Goal: Task Accomplishment & Management: Complete application form

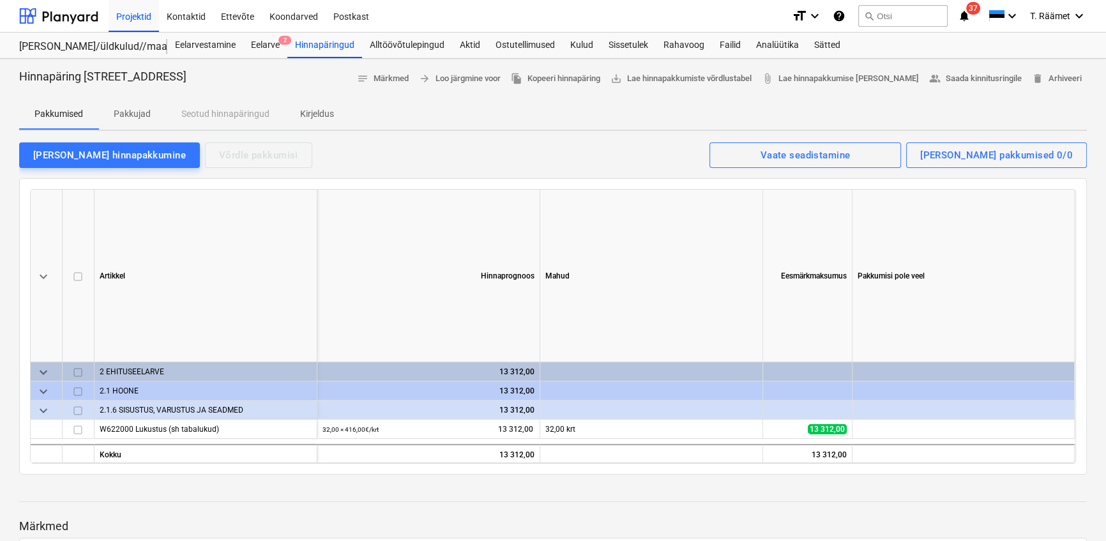
scroll to position [3829, 0]
click at [140, 19] on div "Projektid" at bounding box center [134, 15] width 50 height 33
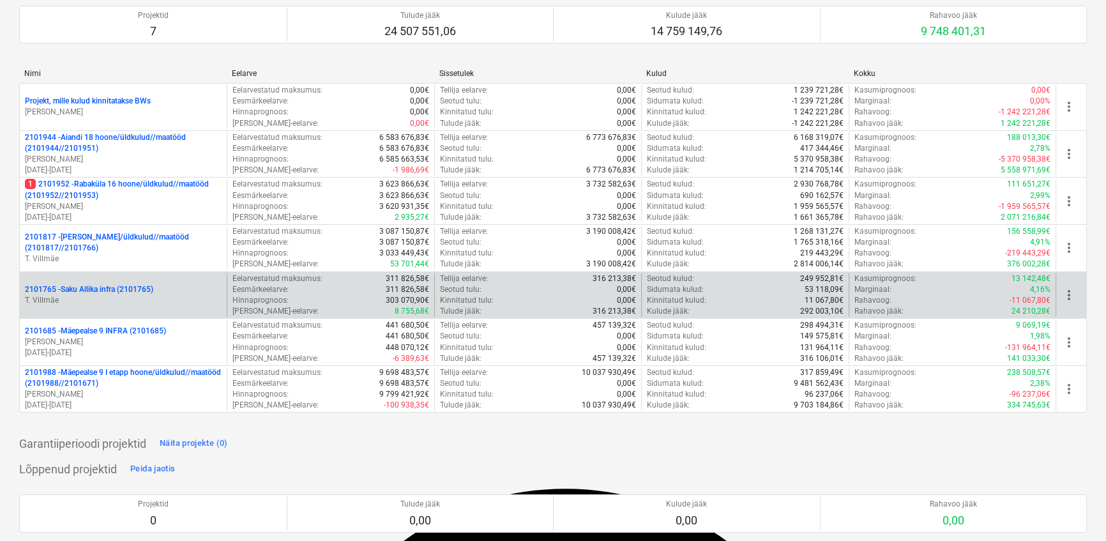
scroll to position [232, 0]
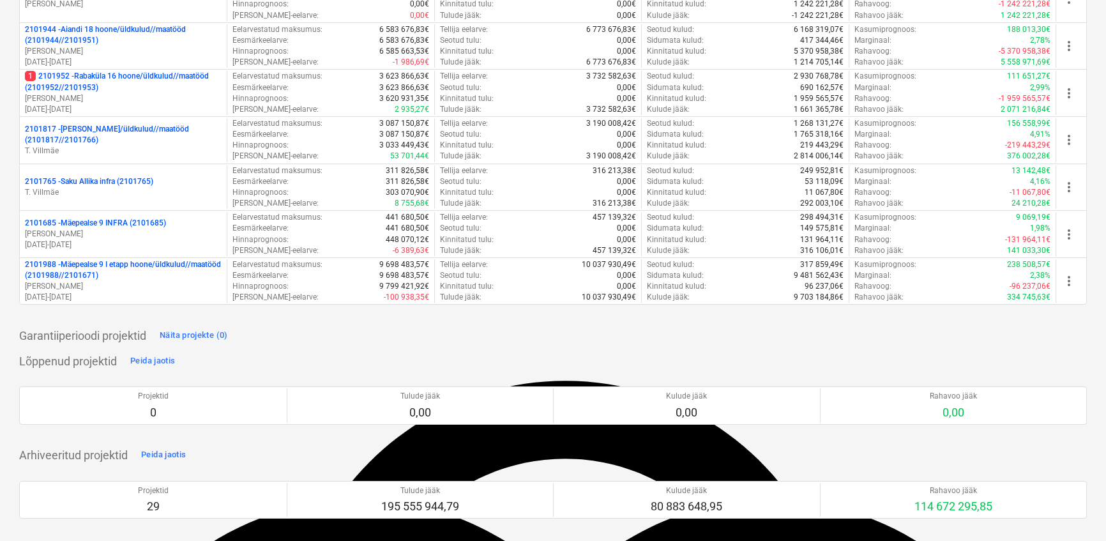
click at [71, 263] on p "2101988 - Mäepealse 9 I etapp hoone/üldkulud//maatööd (2101988//2101671)" at bounding box center [123, 270] width 197 height 22
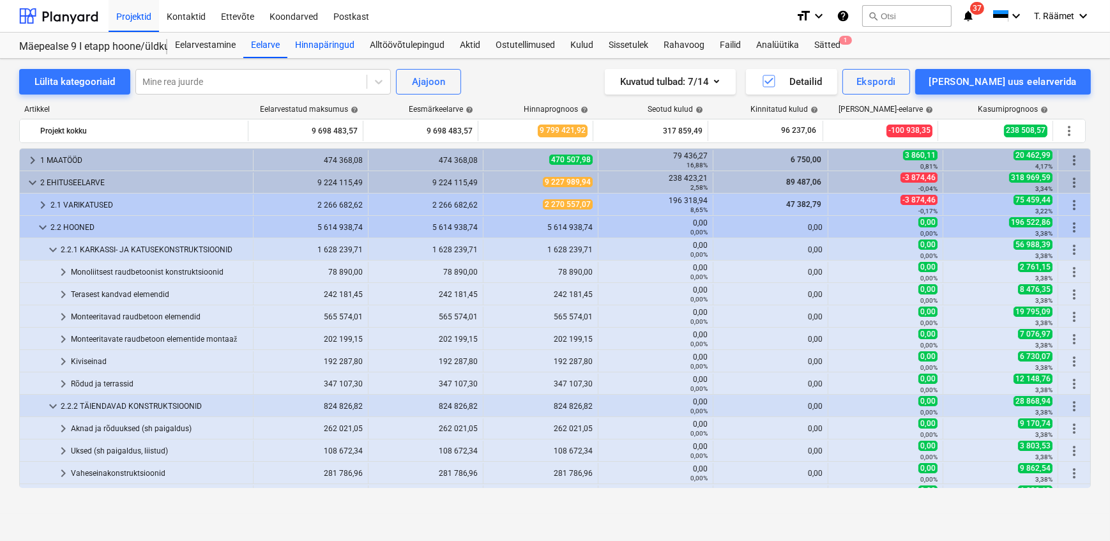
click at [337, 47] on div "Hinnapäringud" at bounding box center [324, 46] width 75 height 26
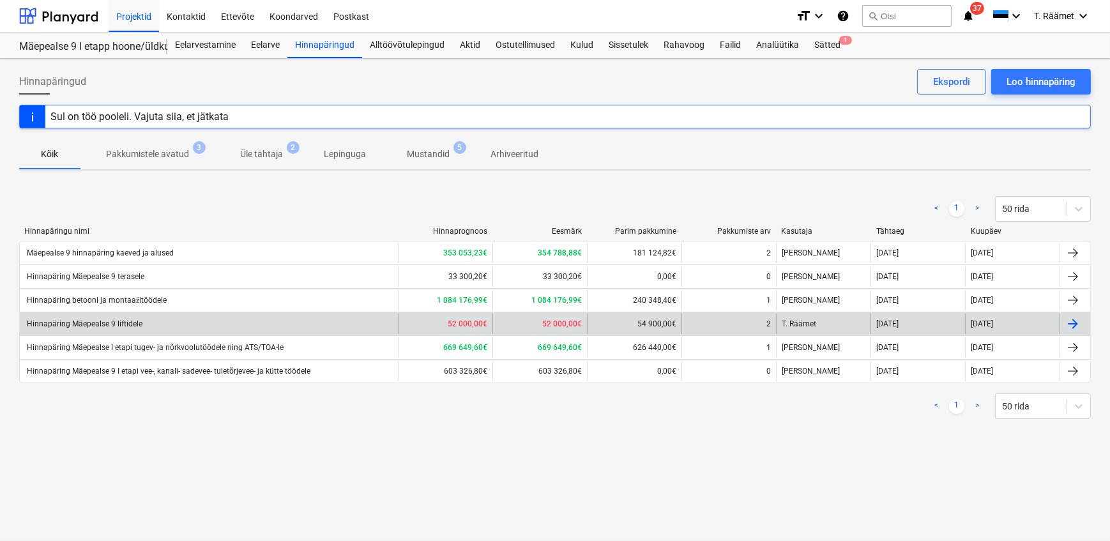
click at [114, 326] on div "Hinnapäring Mäepealse 9 liftidele" at bounding box center [84, 323] width 118 height 9
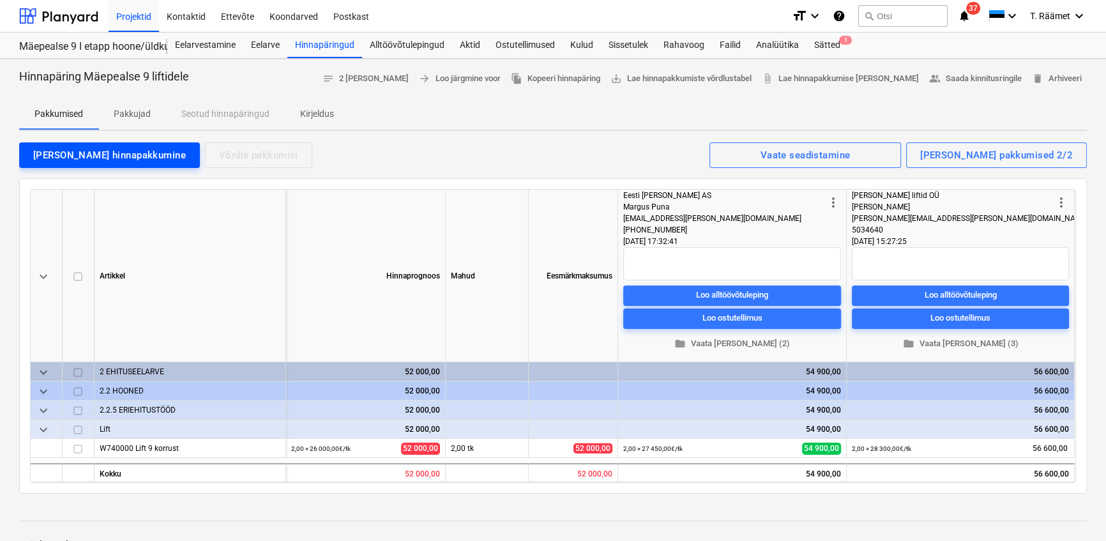
click at [84, 149] on div "[PERSON_NAME] hinnapakkumine" at bounding box center [109, 155] width 153 height 17
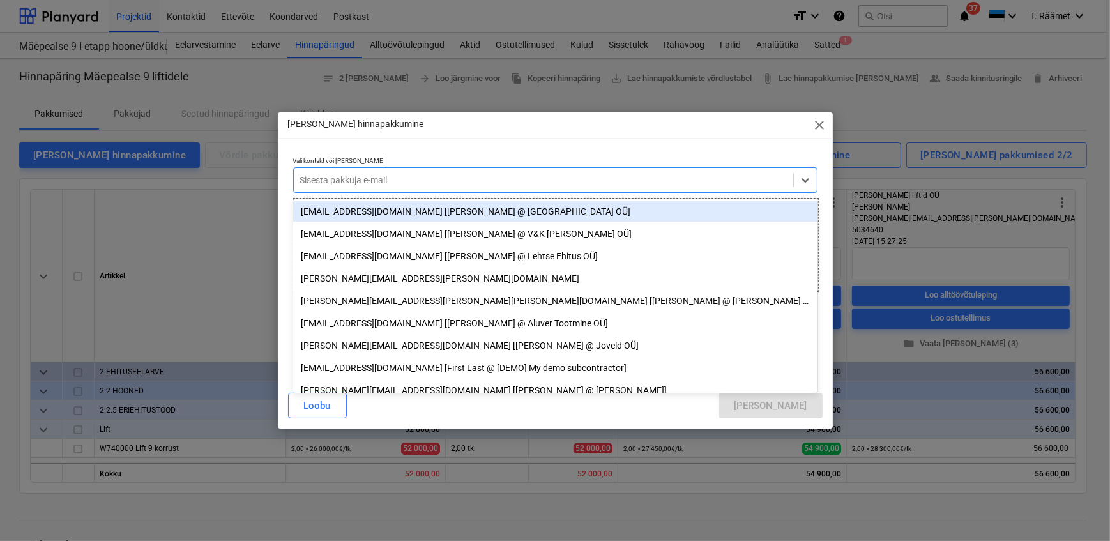
click at [322, 186] on div at bounding box center [543, 180] width 487 height 13
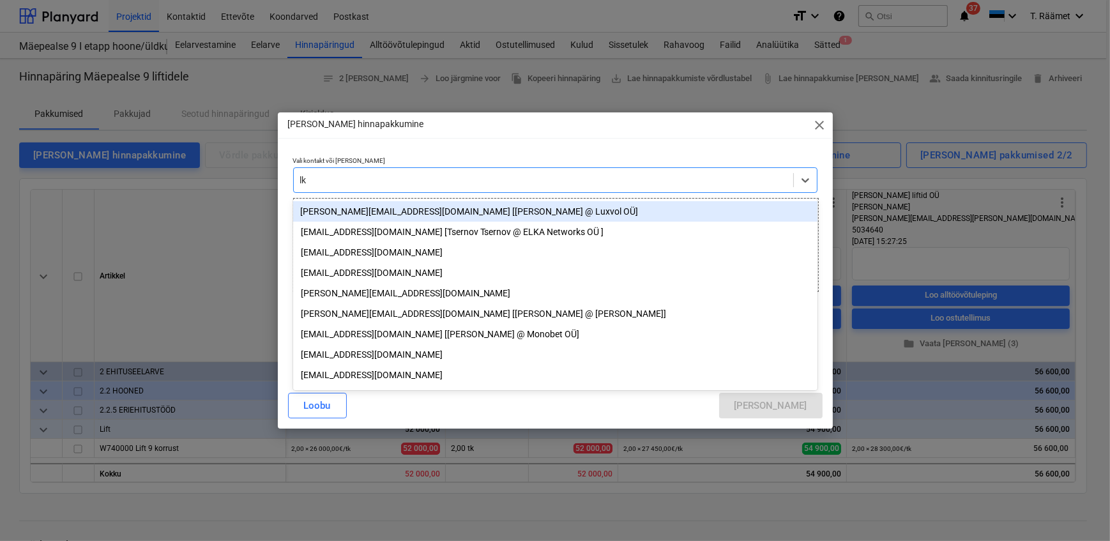
type input "l"
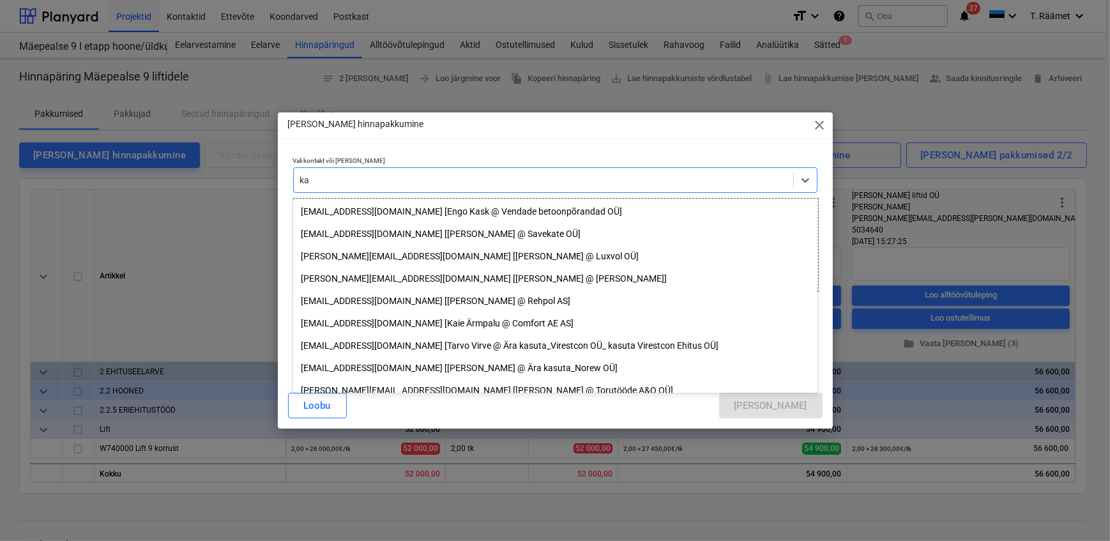
type input "k"
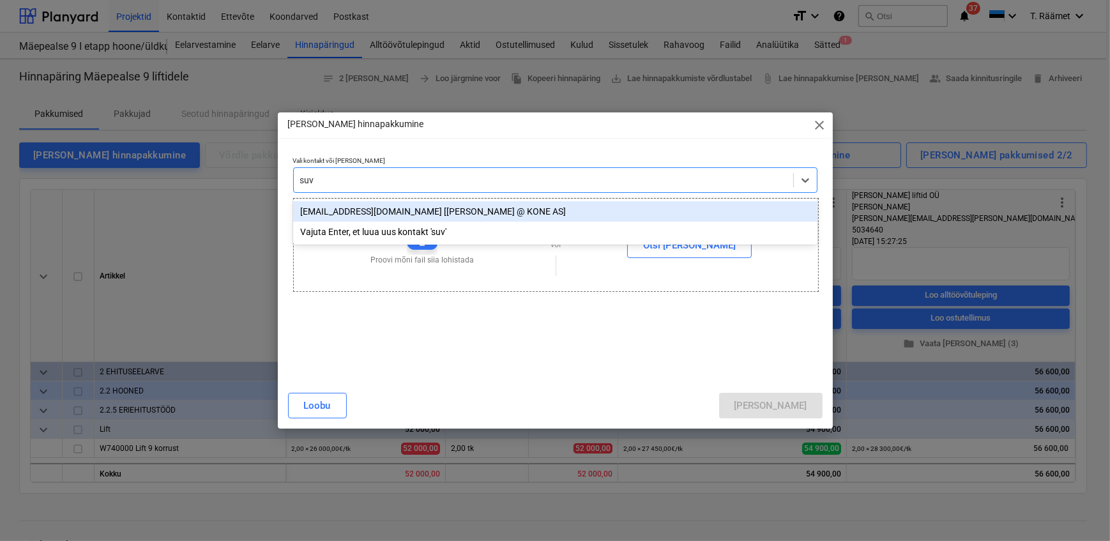
type input "suvi"
click at [322, 216] on div "[EMAIL_ADDRESS][DOMAIN_NAME] [[PERSON_NAME] @ KONE AS]" at bounding box center [555, 211] width 524 height 20
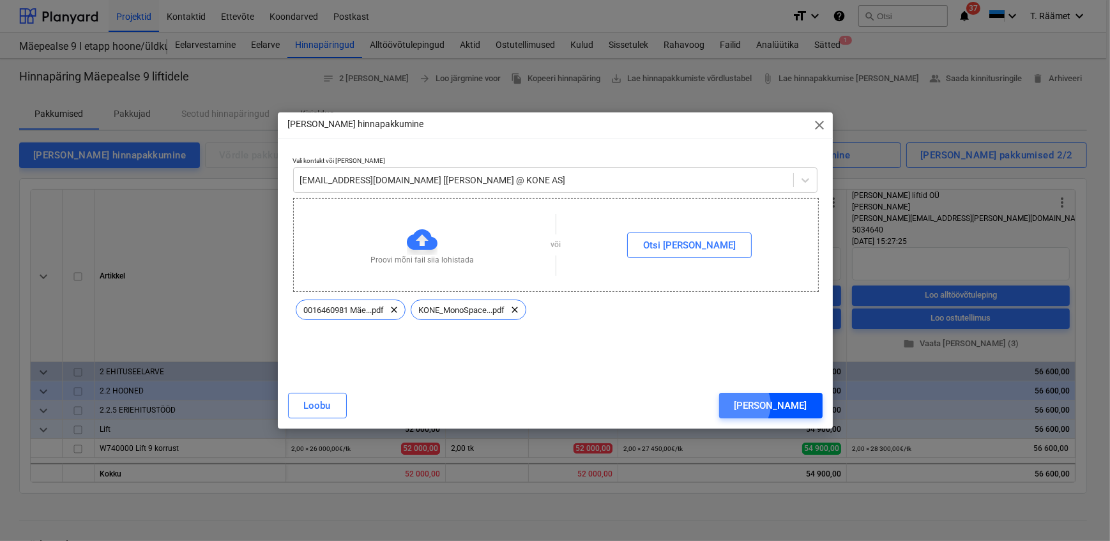
click at [793, 406] on div "[PERSON_NAME]" at bounding box center [771, 405] width 73 height 17
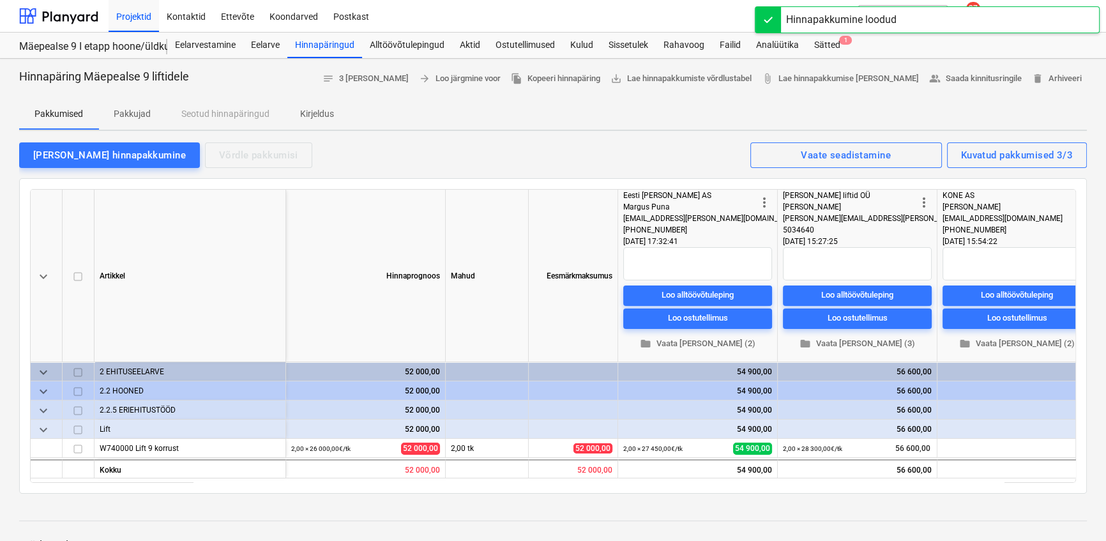
scroll to position [0, 21]
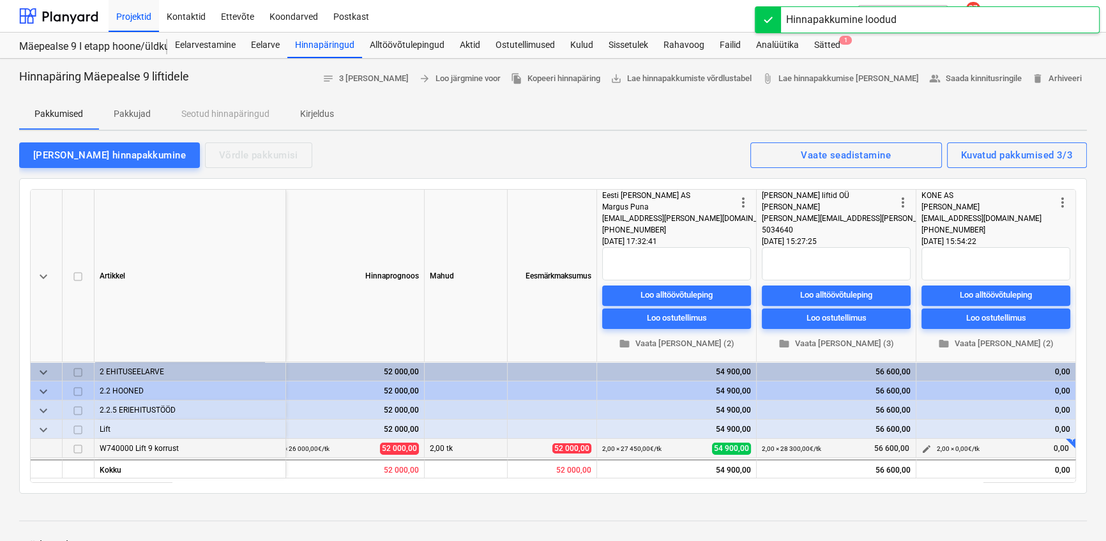
click at [927, 450] on span "edit" at bounding box center [927, 449] width 10 height 10
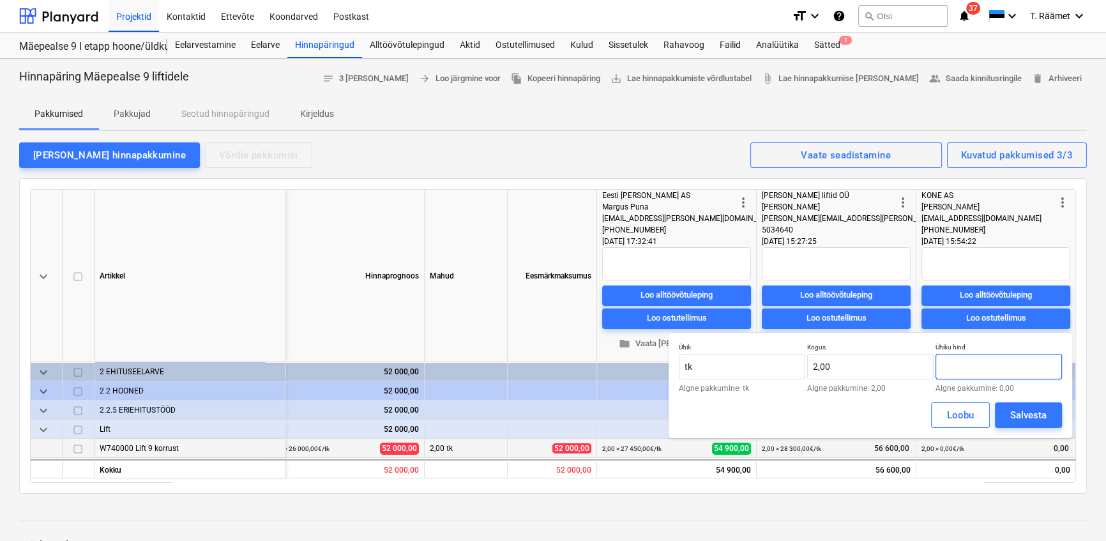
click at [970, 374] on input "text" at bounding box center [999, 367] width 126 height 26
type input "0,00"
click at [971, 367] on input "0,00" at bounding box center [999, 367] width 126 height 26
type input "30 800,00"
click at [1013, 413] on div "Salvesta" at bounding box center [1028, 415] width 36 height 17
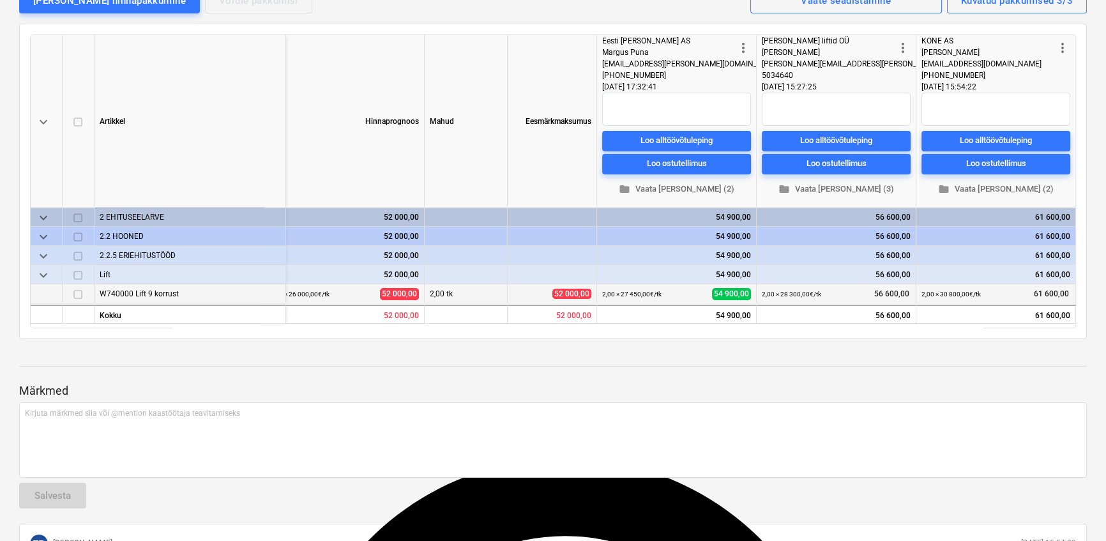
scroll to position [232, 0]
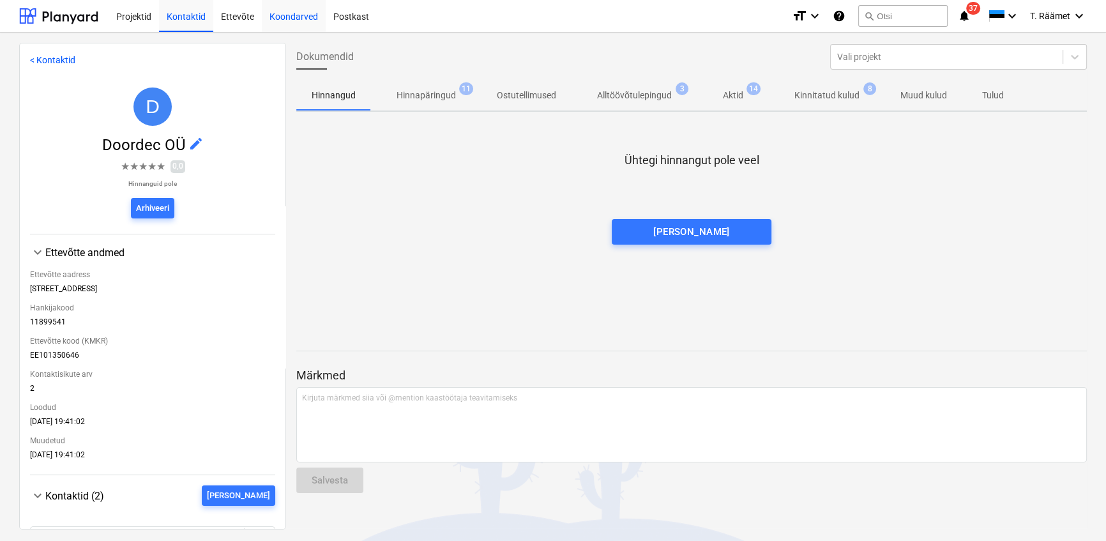
scroll to position [3829, 0]
click at [133, 19] on div "Projektid" at bounding box center [134, 15] width 50 height 33
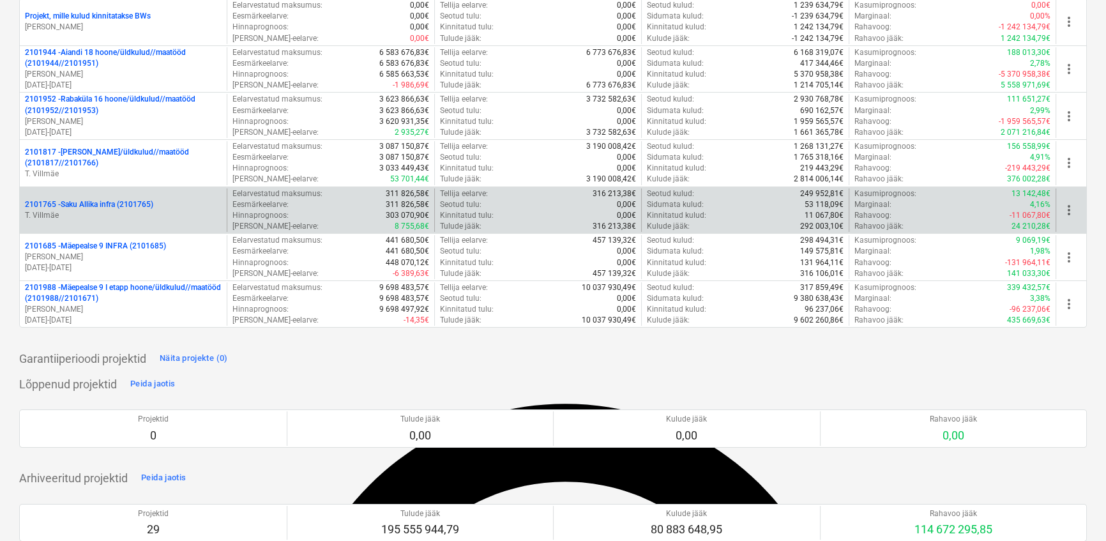
scroll to position [232, 0]
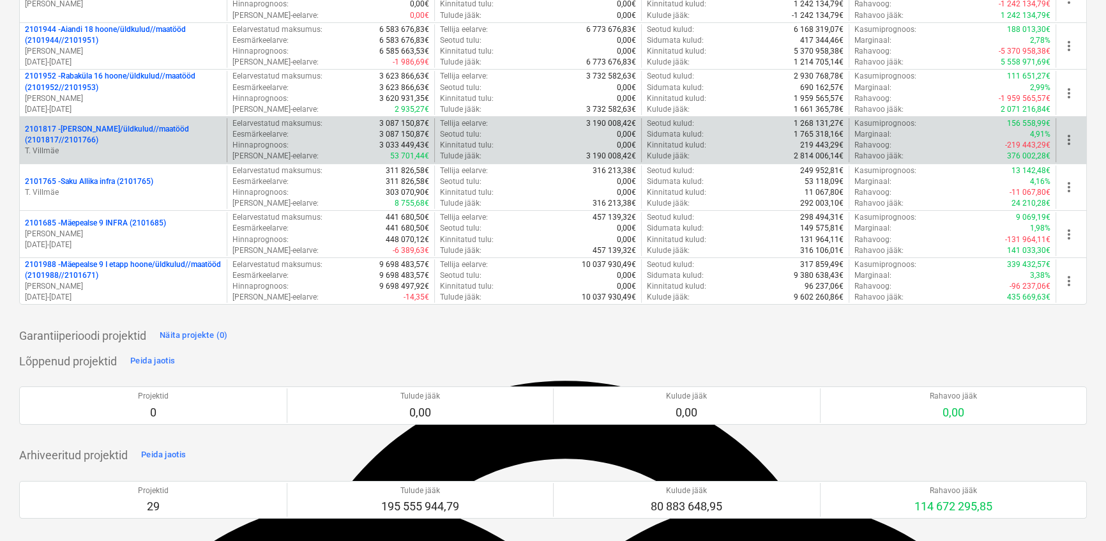
click at [80, 126] on p "2101817 - Saku I hoone/üldkulud//maatööd (2101817//2101766)" at bounding box center [123, 135] width 197 height 22
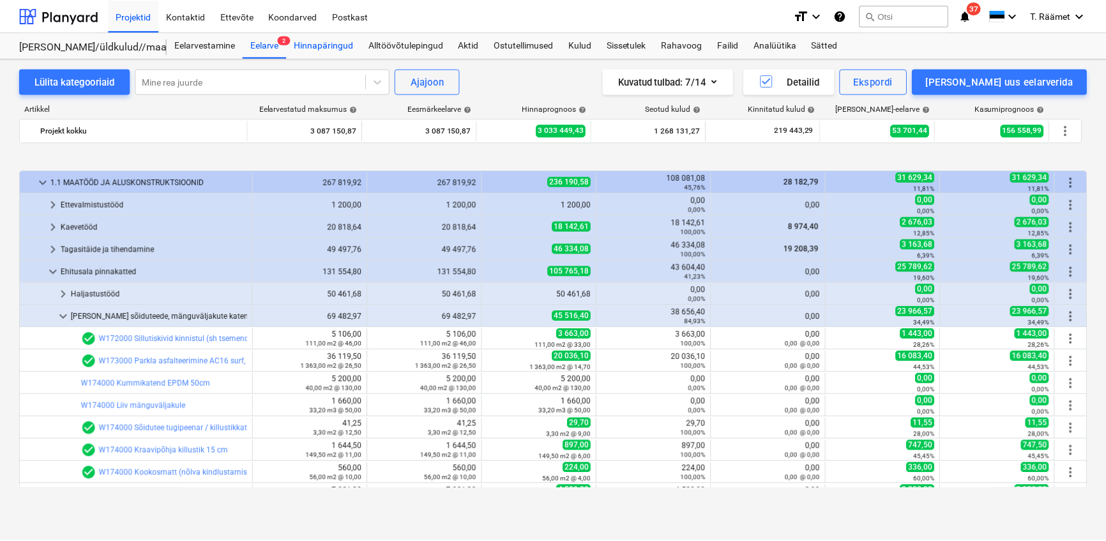
scroll to position [475, 0]
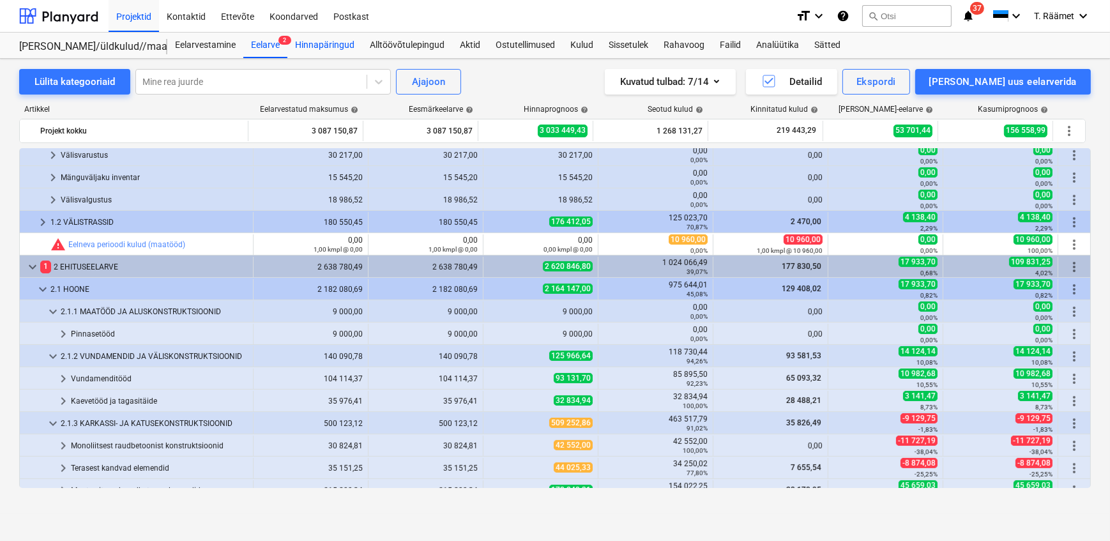
click at [323, 43] on div "Hinnapäringud" at bounding box center [324, 46] width 75 height 26
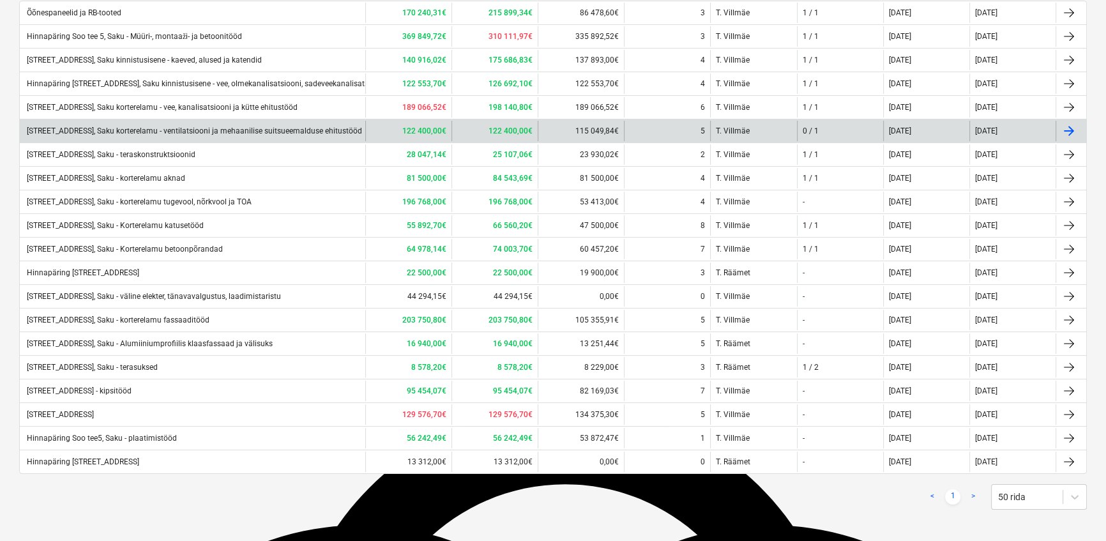
scroll to position [209, 0]
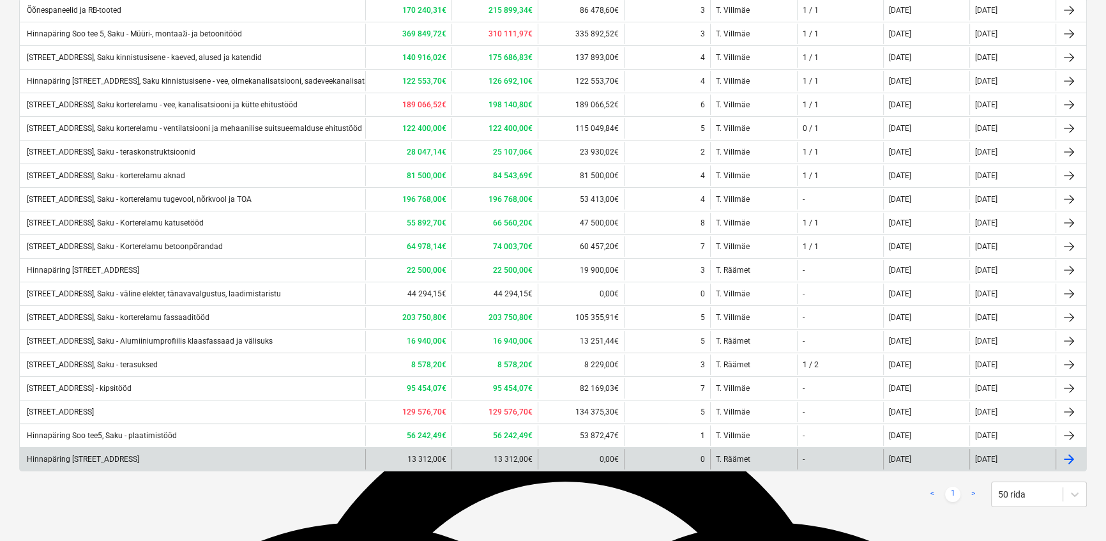
click at [139, 457] on div "Hinnapäring [STREET_ADDRESS]" at bounding box center [82, 459] width 114 height 9
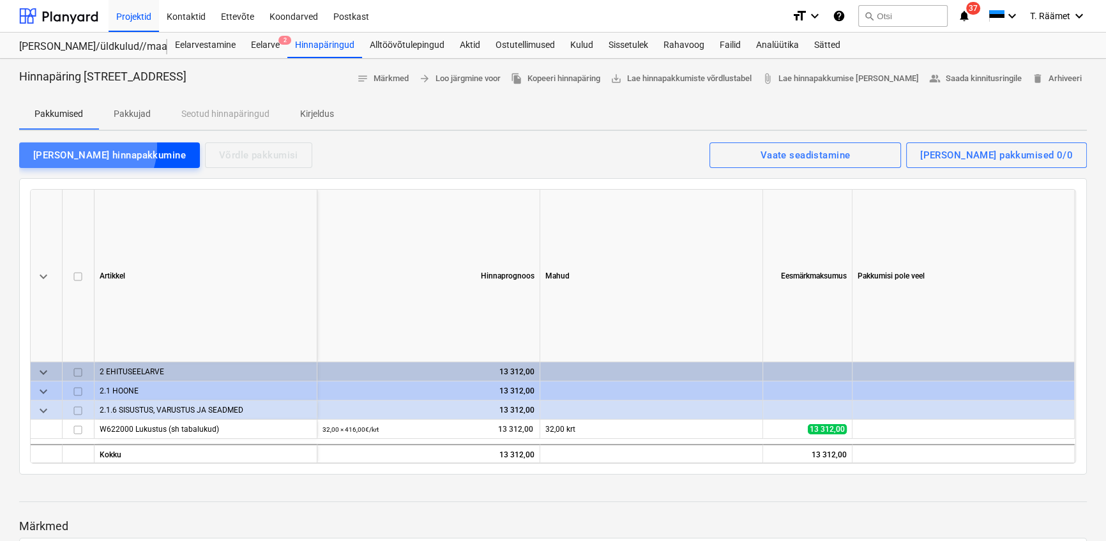
click at [86, 147] on div "[PERSON_NAME] hinnapakkumine" at bounding box center [109, 155] width 153 height 17
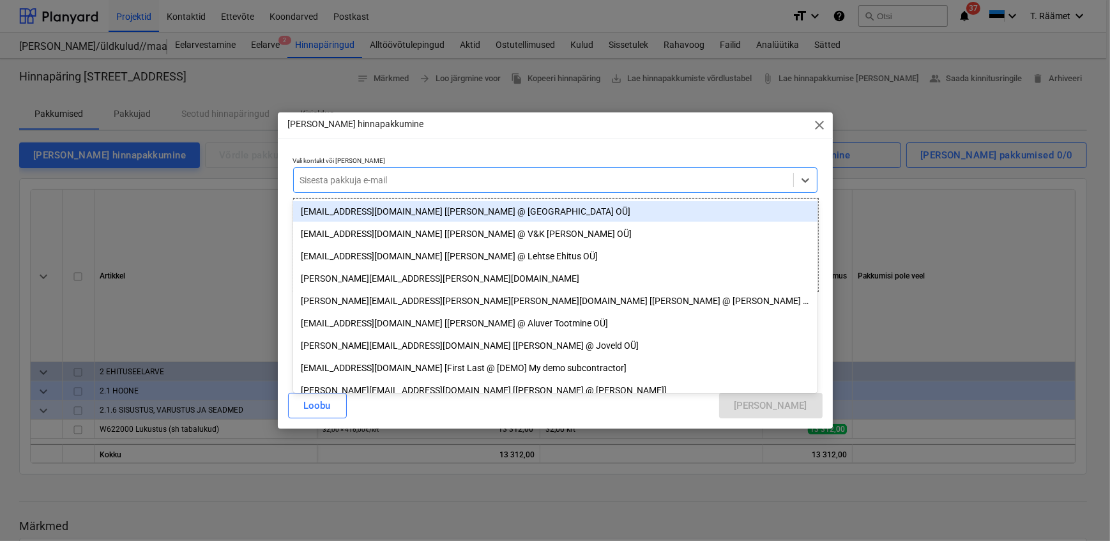
click at [315, 180] on div at bounding box center [543, 180] width 487 height 13
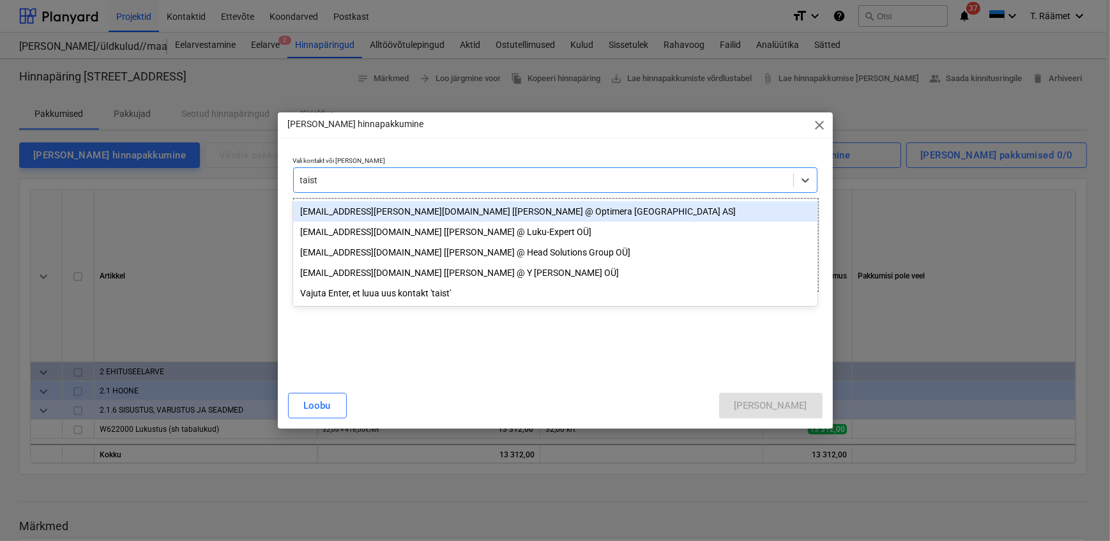
type input "taisto"
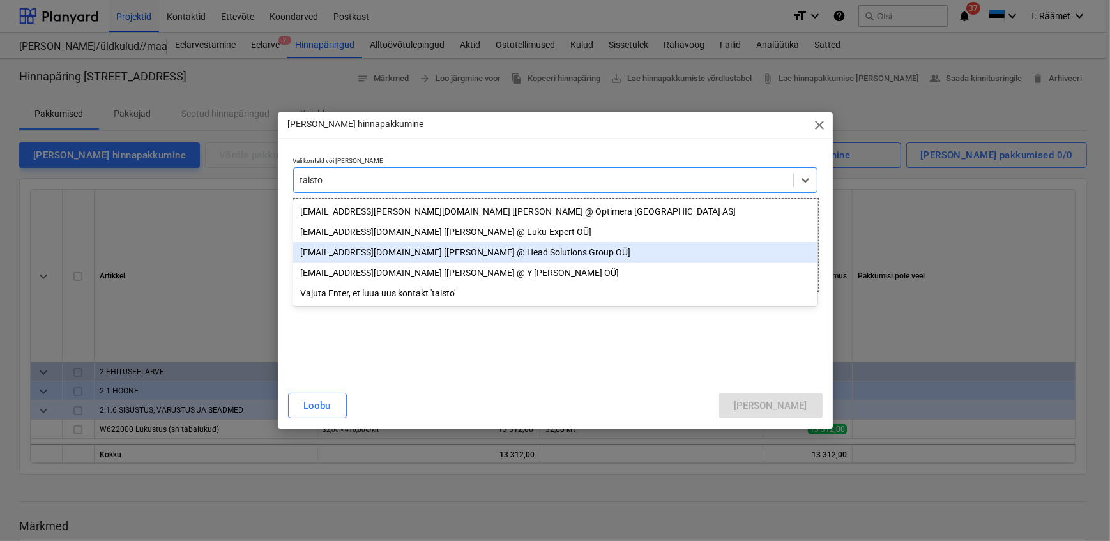
click at [360, 261] on div "taisto@headsolutions.ee [Taisto Kauponen @ Head Solutions Group OÜ]" at bounding box center [555, 252] width 524 height 20
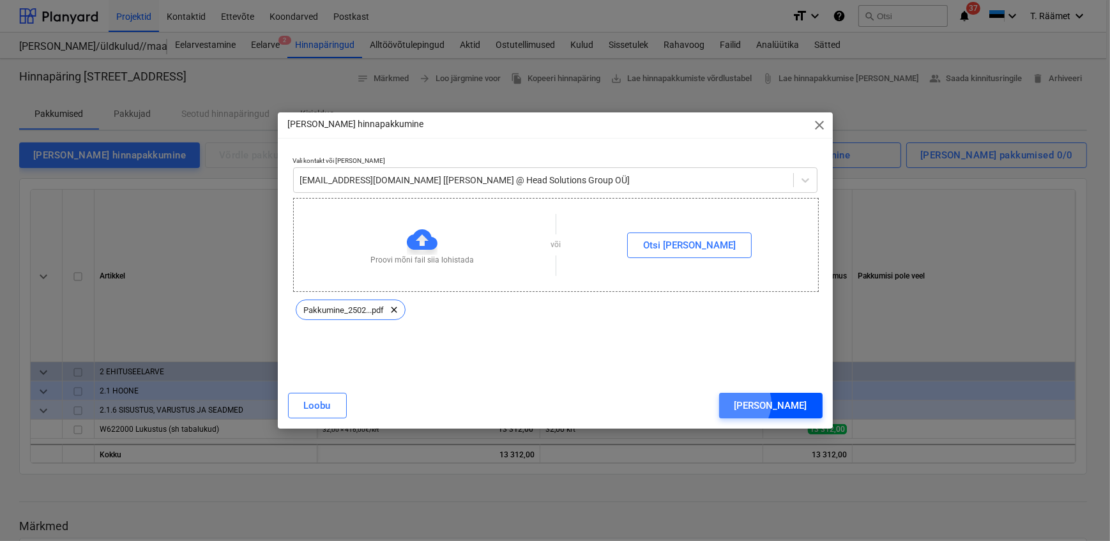
click at [787, 404] on button "[PERSON_NAME]" at bounding box center [770, 406] width 103 height 26
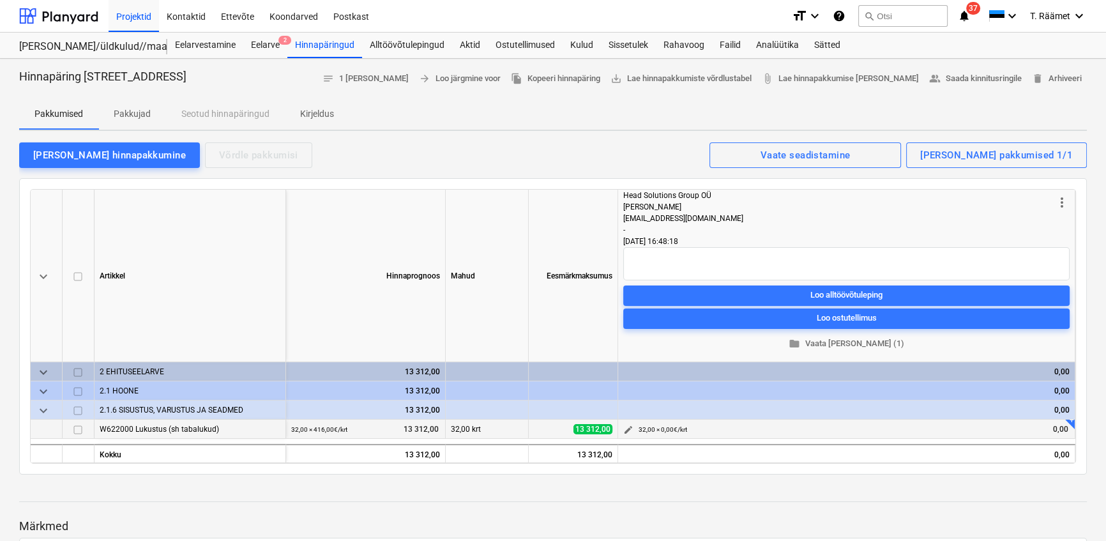
click at [630, 428] on span "edit" at bounding box center [628, 430] width 10 height 10
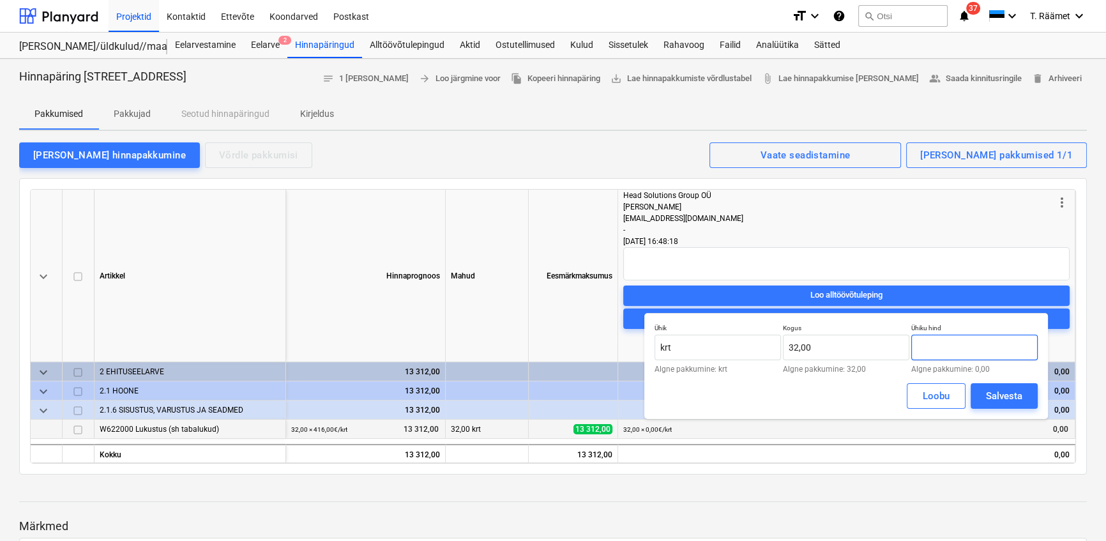
click at [926, 346] on input "text" at bounding box center [974, 348] width 126 height 26
type input "522,57"
click at [996, 395] on div "Salvesta" at bounding box center [1004, 396] width 36 height 17
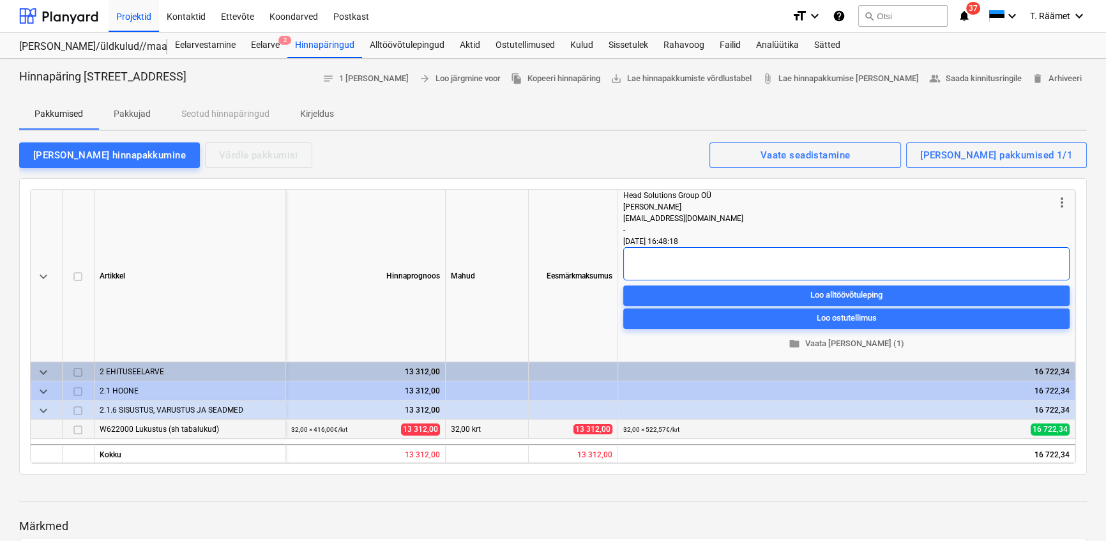
click at [694, 263] on textarea at bounding box center [846, 263] width 446 height 33
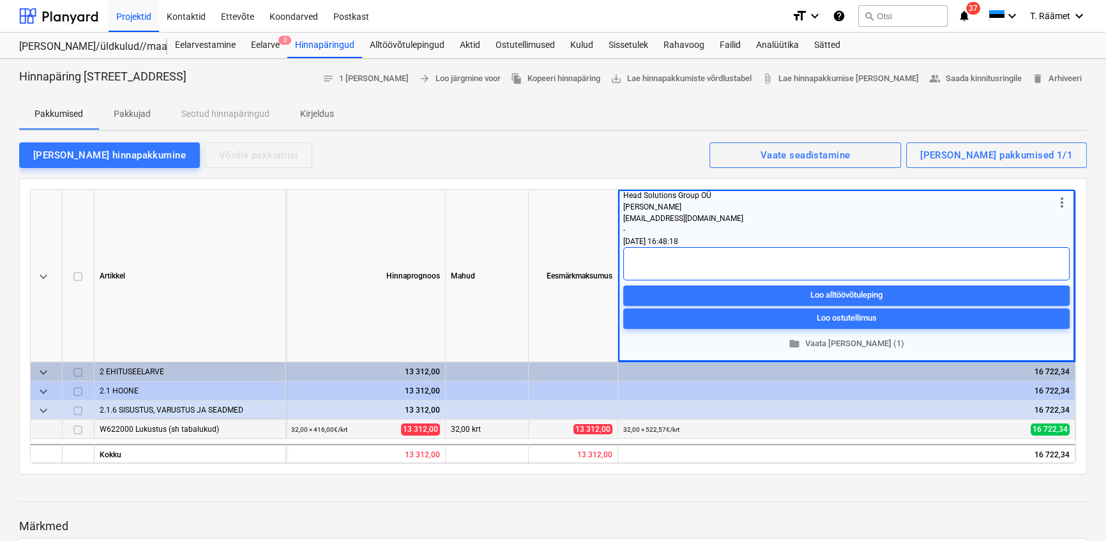
paste textarea "Lingid, kilbid, wc-nupud asendasin analoogidega, nii nagu eelmises pakkumises s…"
type textarea "x"
type textarea "Lingid, kilbid, wc-nupud asendasin analoogidega, nii nagu eelmises pakkumises s…"
click at [662, 268] on textarea "Lingid, kilbid, wc-nupud asendasin analoogidega, nii nagu eelmises pakkumises s…" at bounding box center [846, 263] width 446 height 33
type textarea "x"
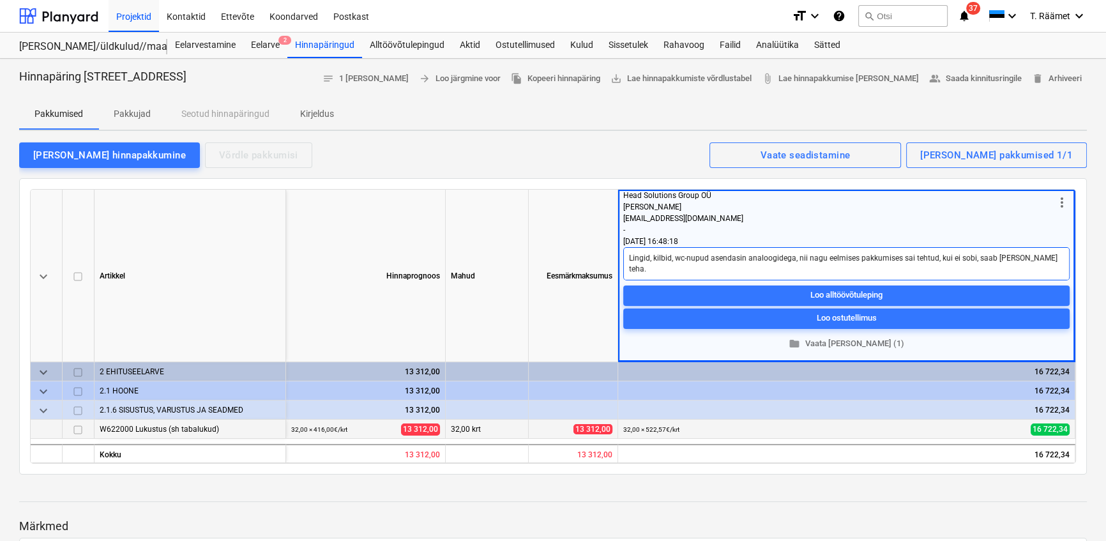
type textarea "Lingid, kilbid, wc-nupud asendasin analoogidega, nii nagu eelmises pakkumises s…"
click at [639, 251] on textarea "Lingid, kilbid, wc-nupud asendasin analoogidega, nii nagu eelmises pakkumises s…" at bounding box center [846, 263] width 446 height 33
type textarea "x"
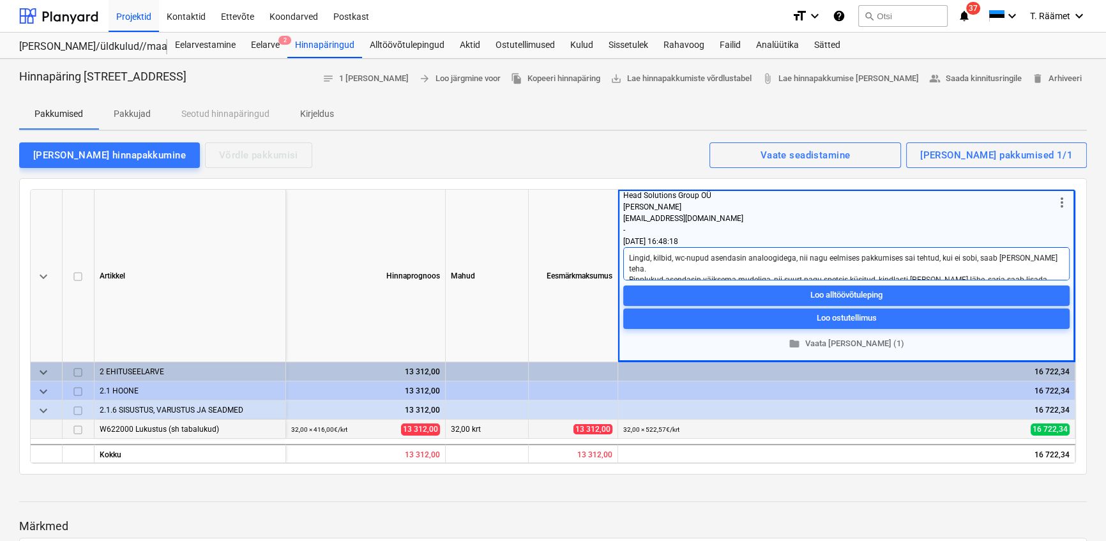
type textarea "Lingid, kilbid, wc-nupud asendasin analoogidega, nii nagu eelmises pakkumises s…"
type textarea "x"
